Goal: Task Accomplishment & Management: Manage account settings

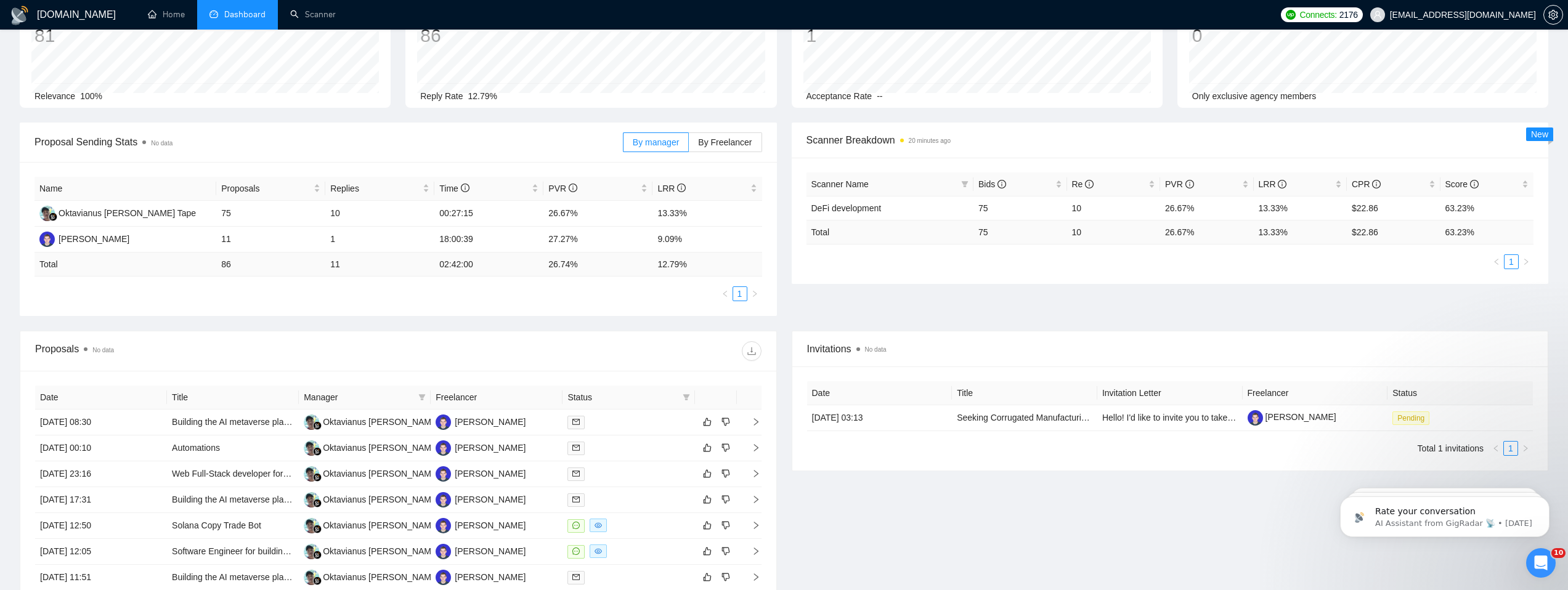
scroll to position [125, 0]
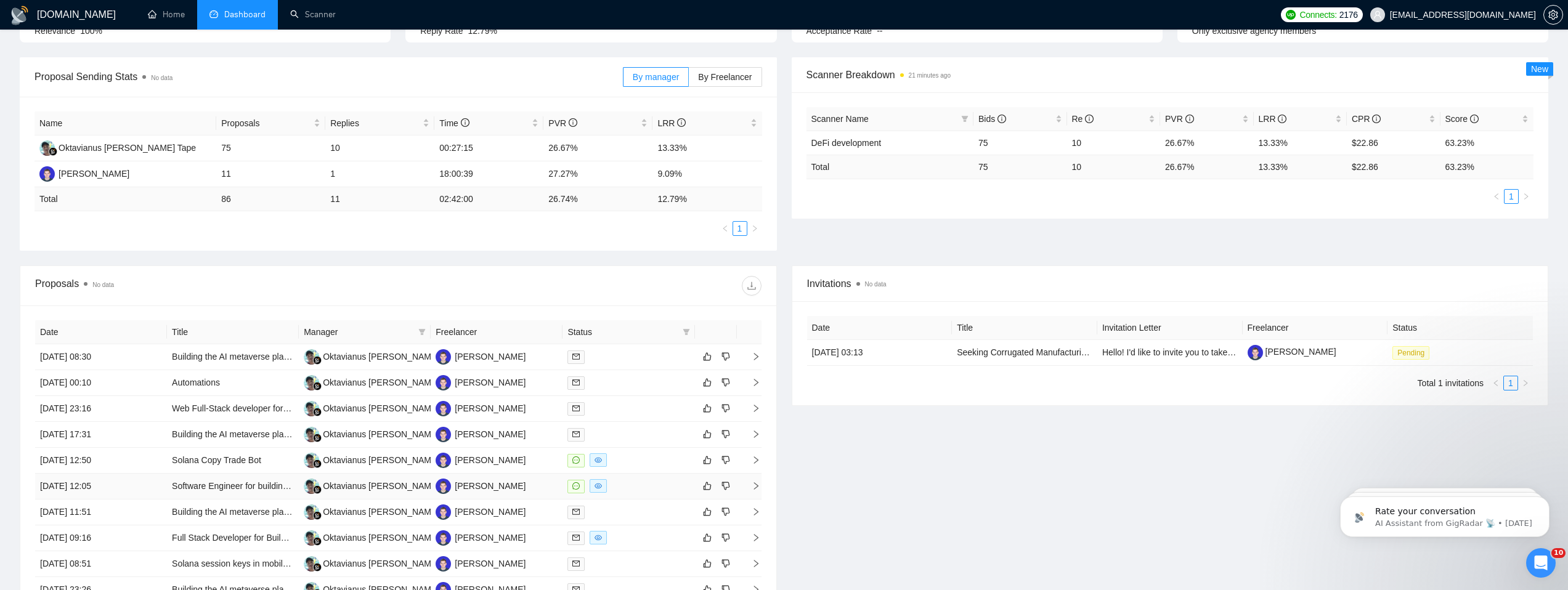
scroll to position [158, 0]
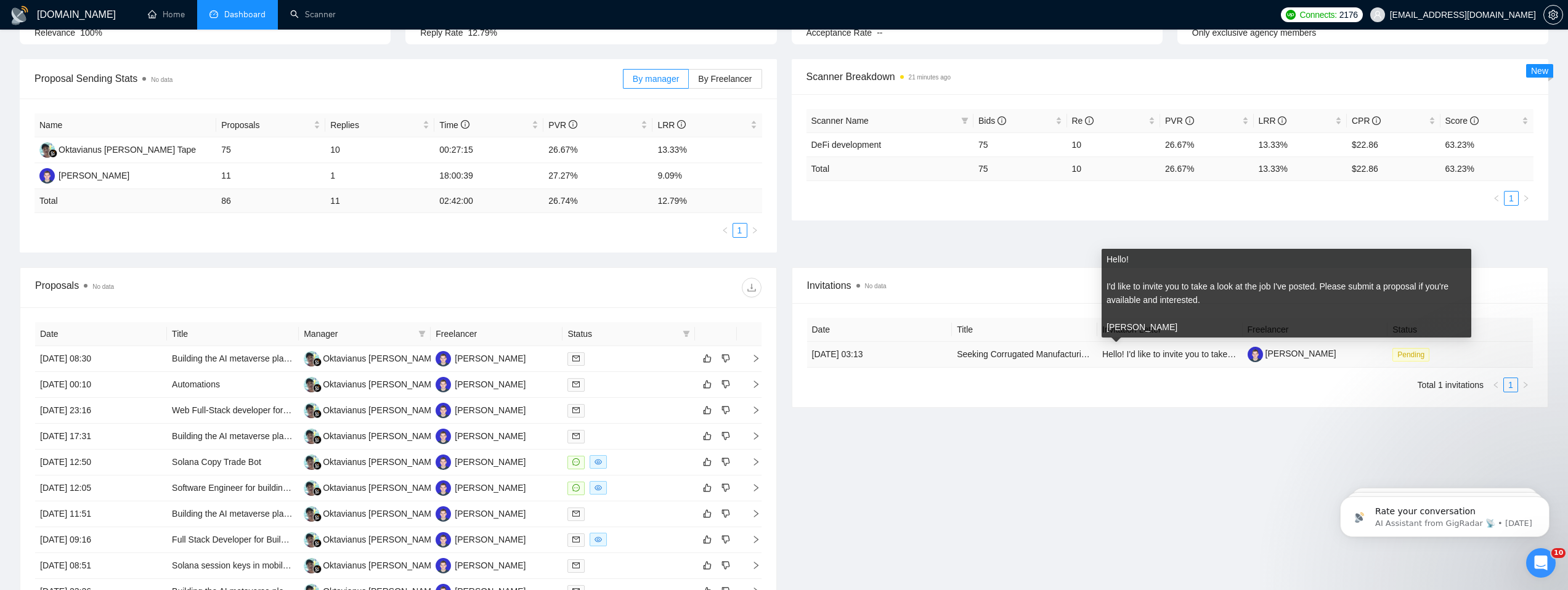
click at [1205, 354] on span "Hello! I'd like to invite you to take a look at the job I've posted. Please sub…" at bounding box center [1370, 354] width 535 height 10
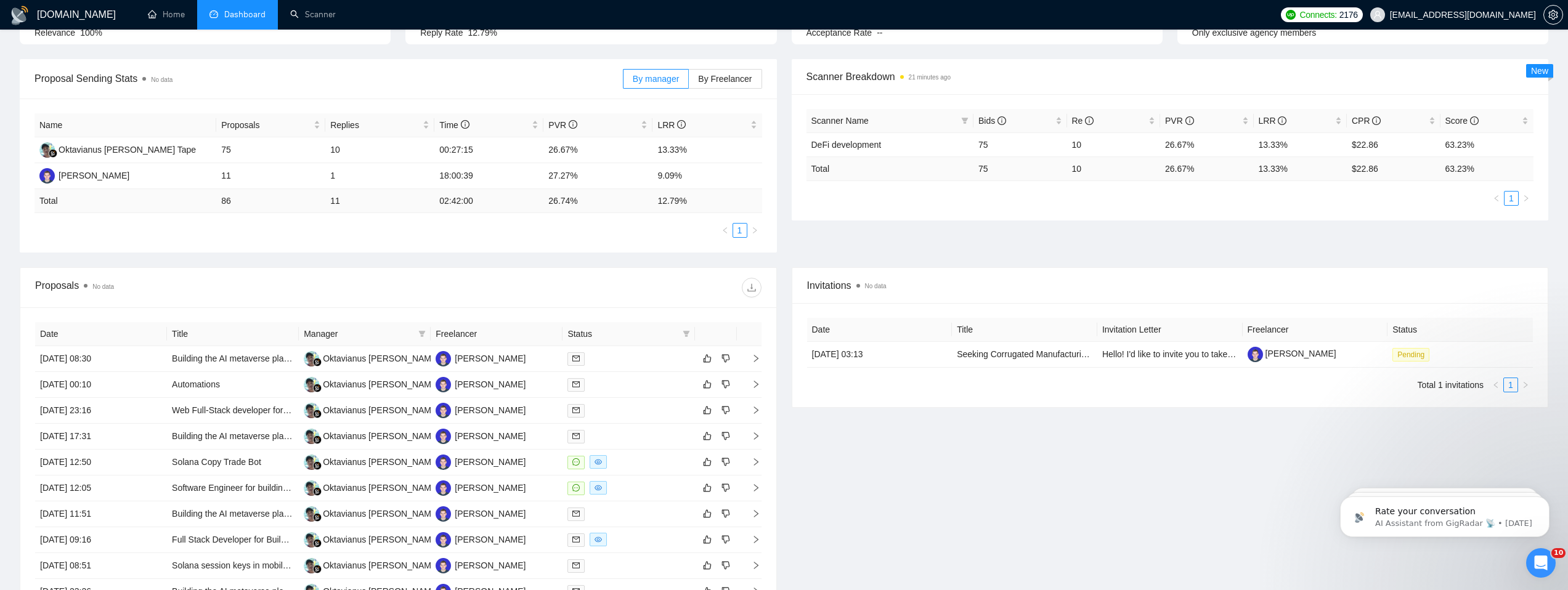
click at [1169, 383] on ul "Total 1 invitations 1" at bounding box center [1170, 385] width 726 height 15
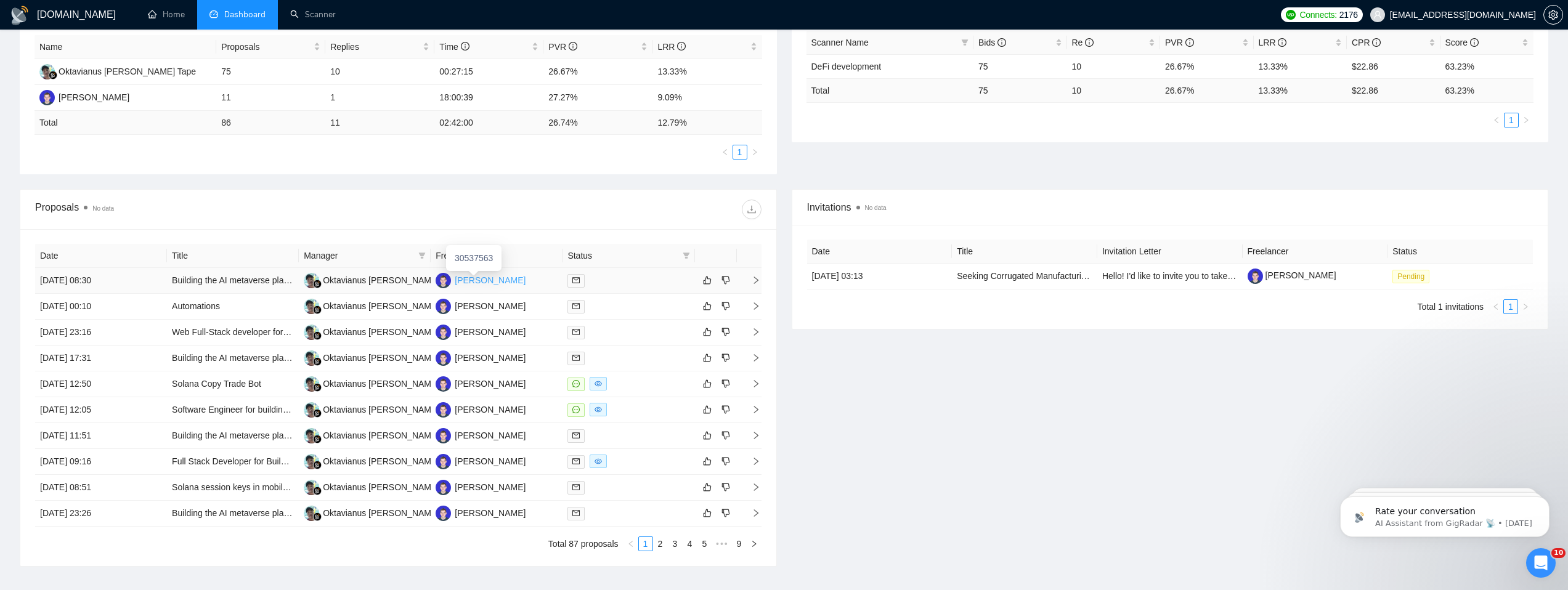
scroll to position [251, 0]
